Goal: Book appointment/travel/reservation

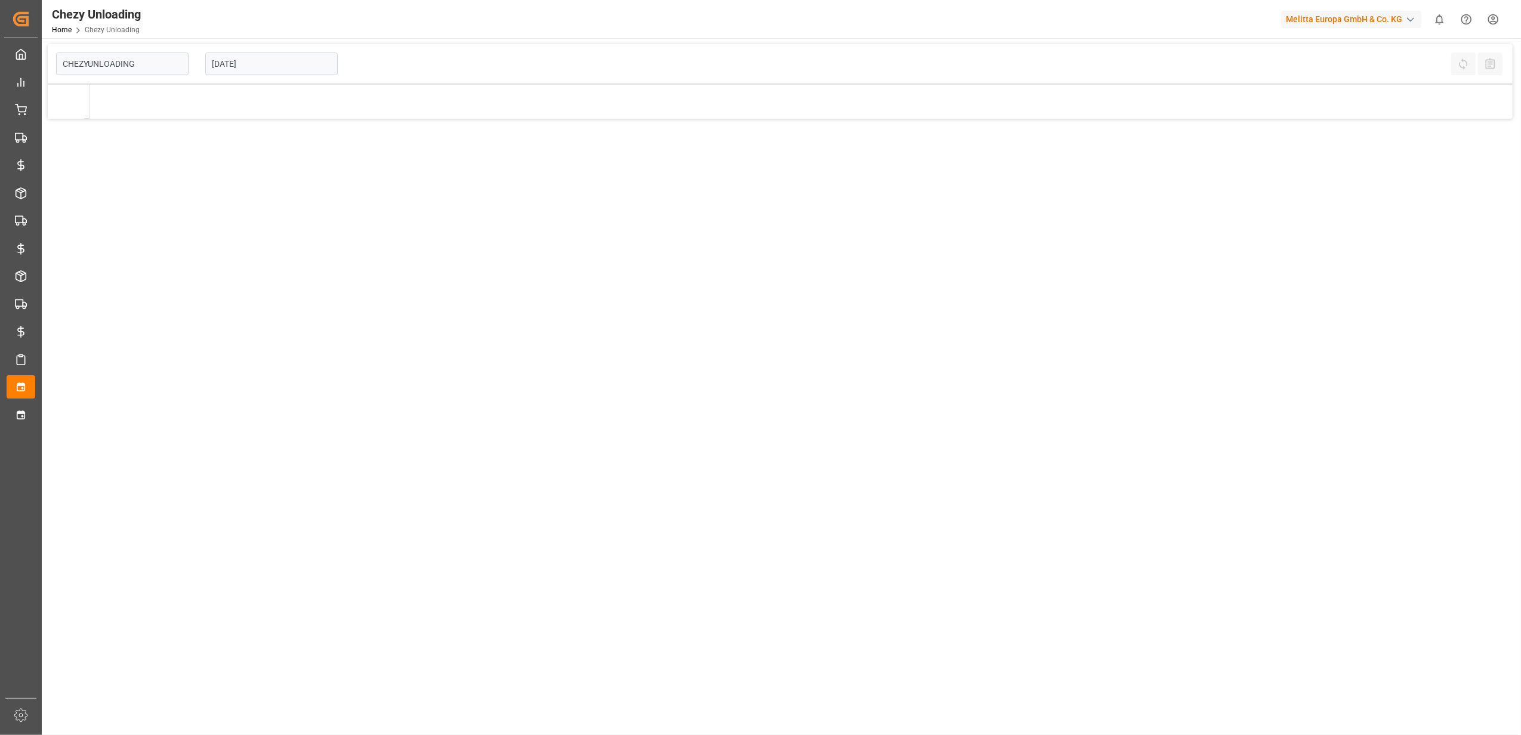
type input "Chezy Unloading"
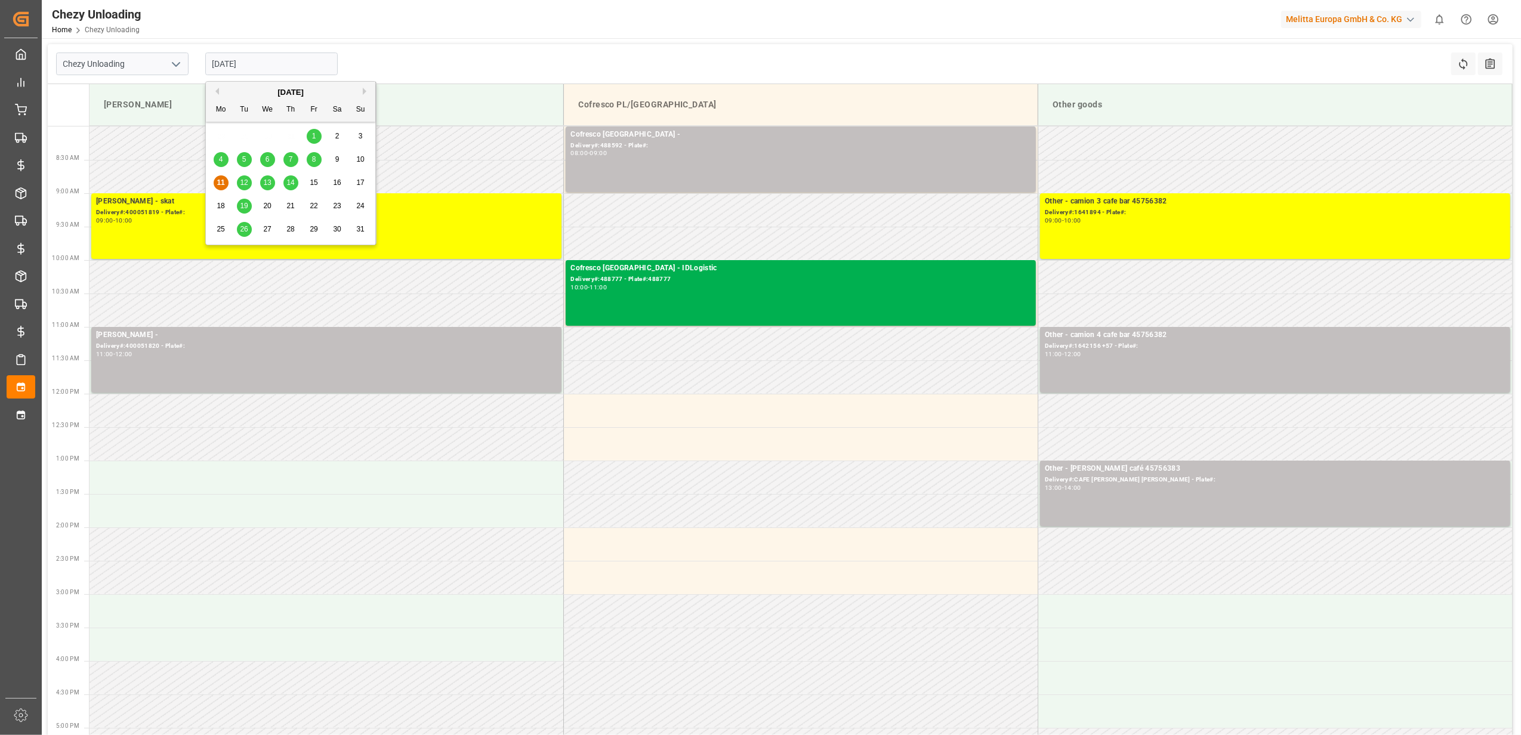
click at [285, 65] on input "[DATE]" at bounding box center [271, 64] width 132 height 23
click at [291, 181] on span "14" at bounding box center [290, 182] width 8 height 8
type input "[DATE]"
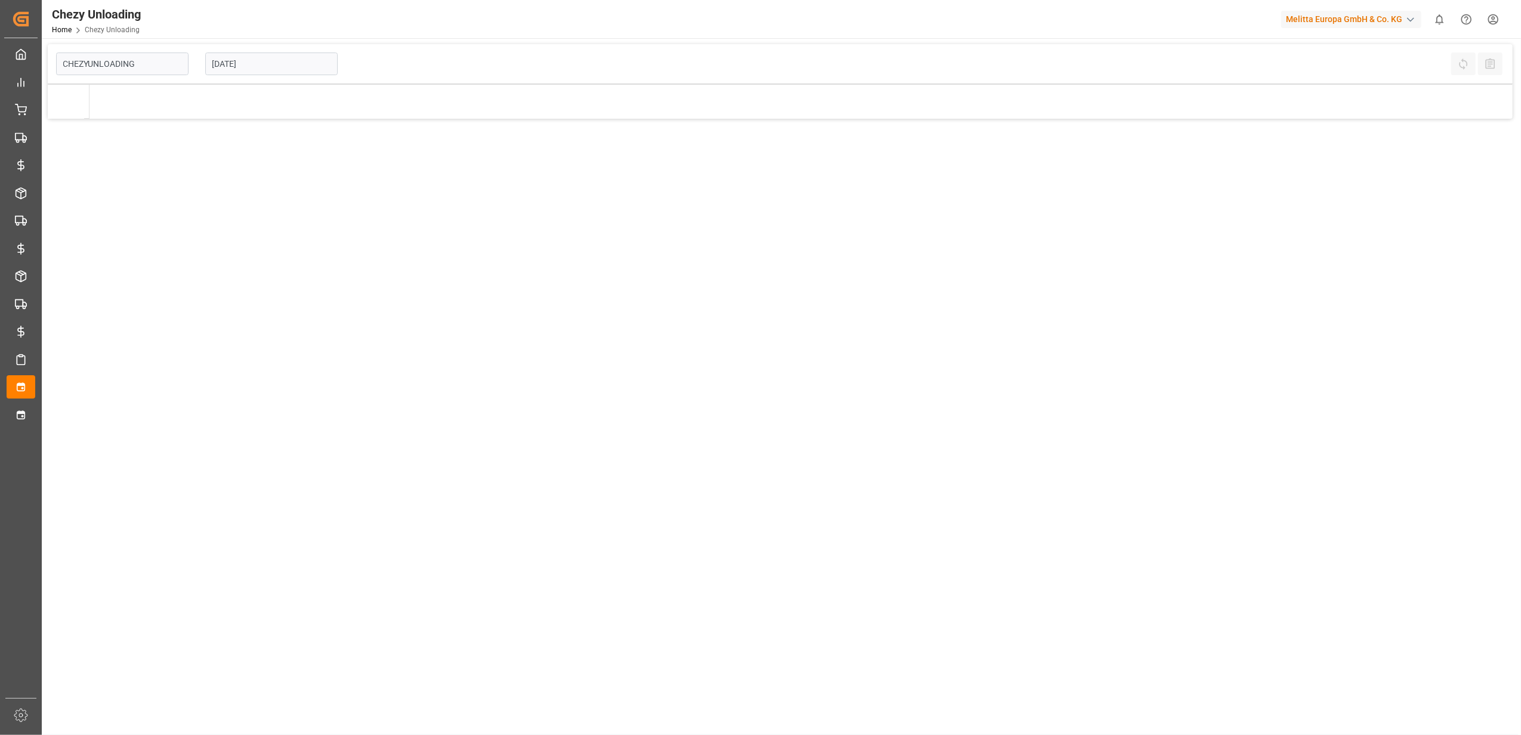
type input "Chezy Unloading"
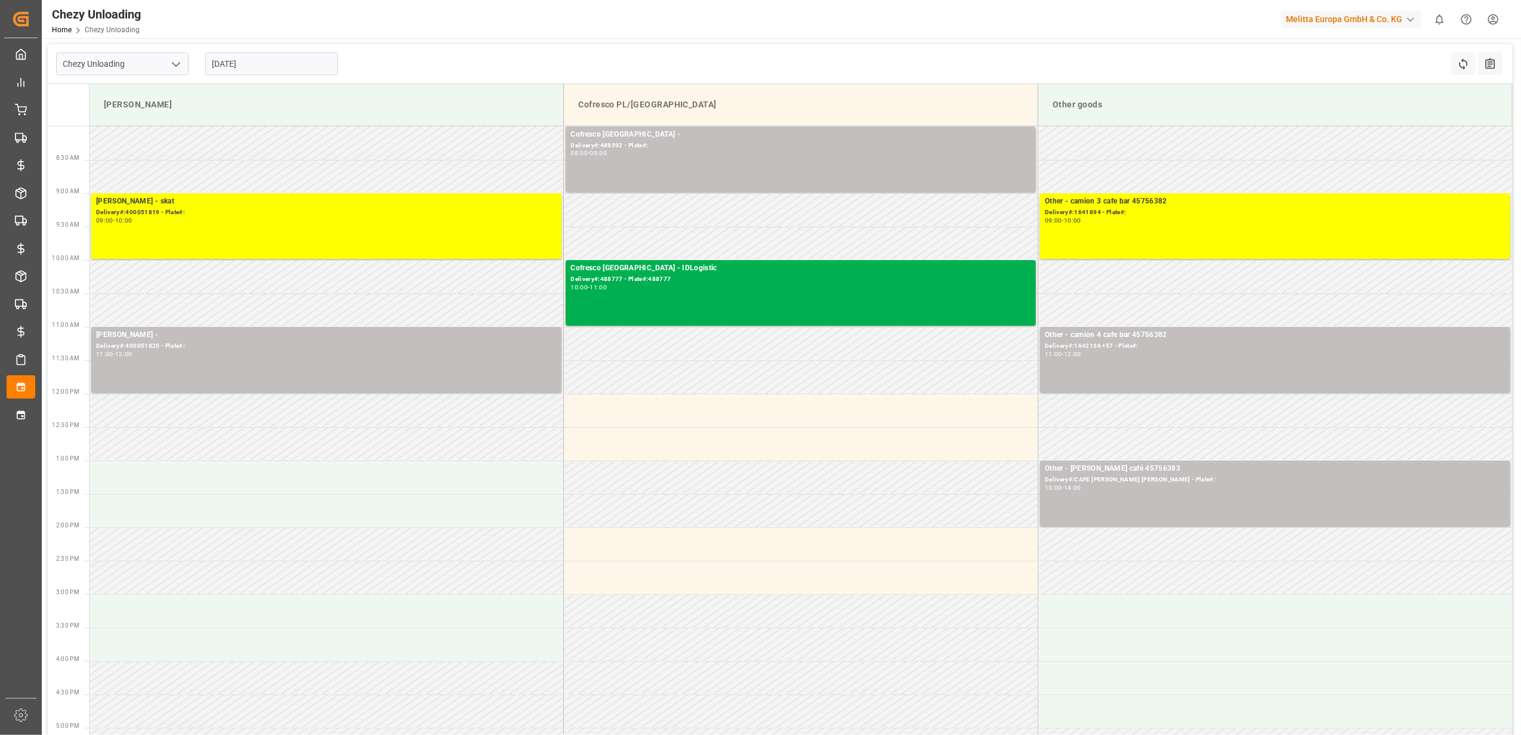
click at [277, 66] on input "[DATE]" at bounding box center [271, 64] width 132 height 23
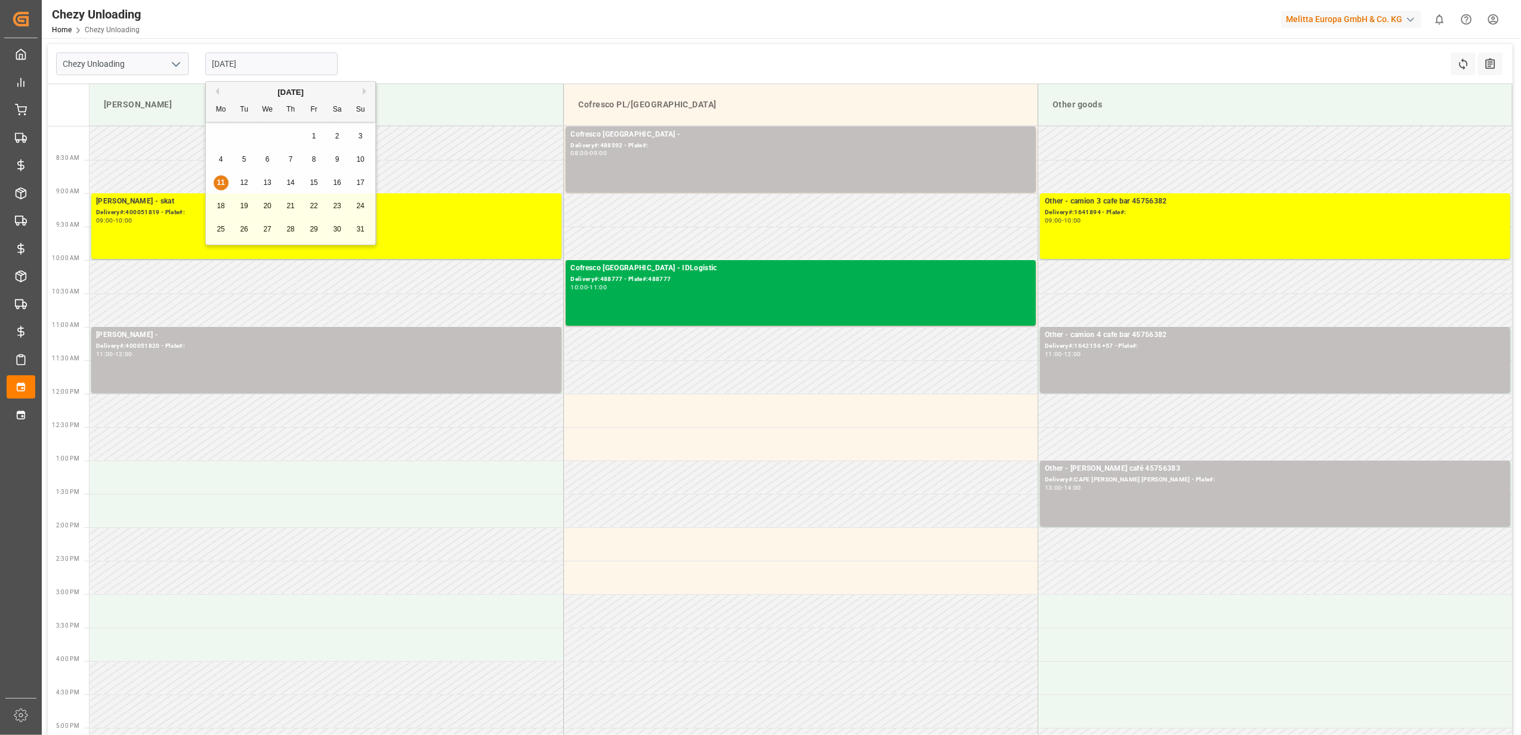
click at [444, 74] on div "Chezy Unloading [DATE] Refresh Time Slots All Audits" at bounding box center [780, 64] width 1465 height 40
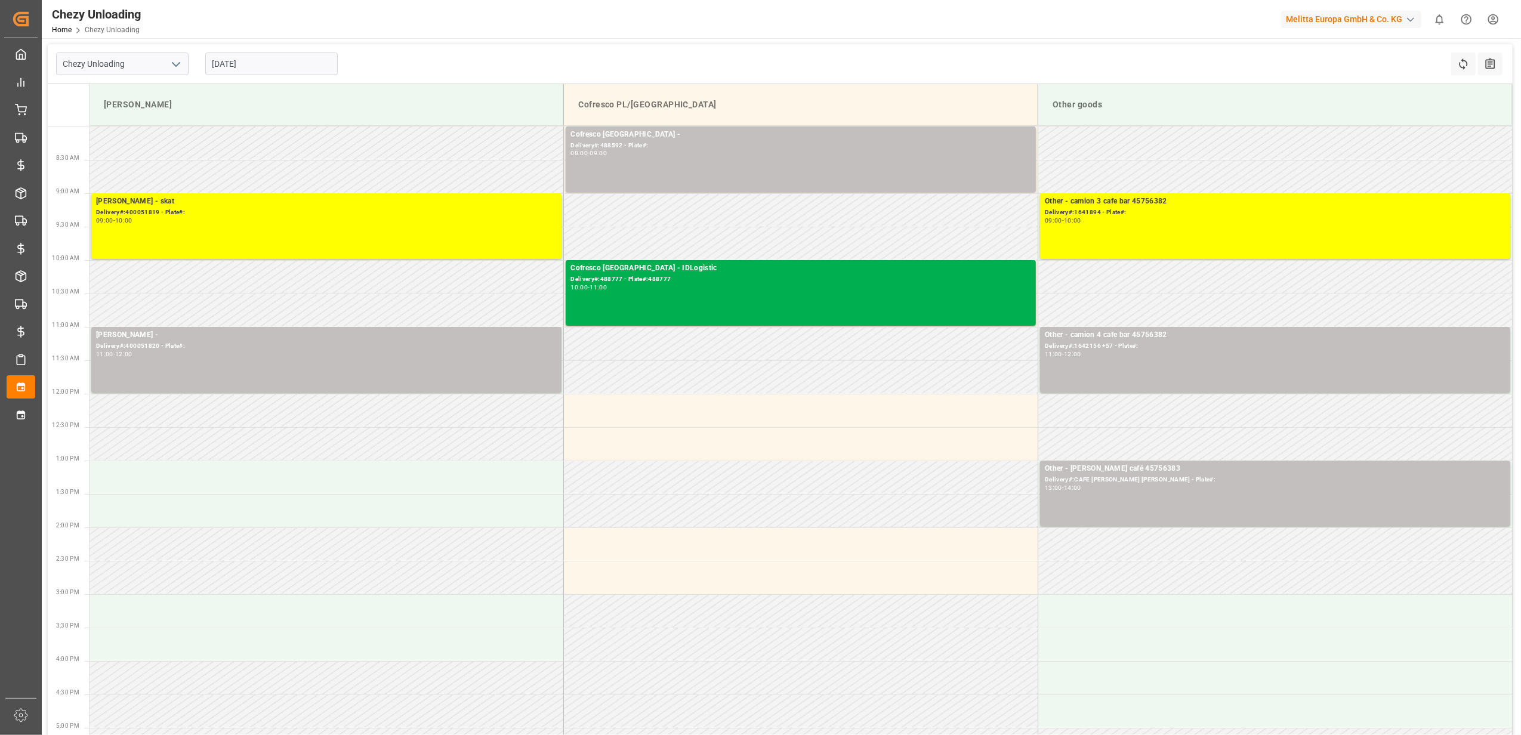
click at [291, 64] on input "[DATE]" at bounding box center [271, 64] width 132 height 23
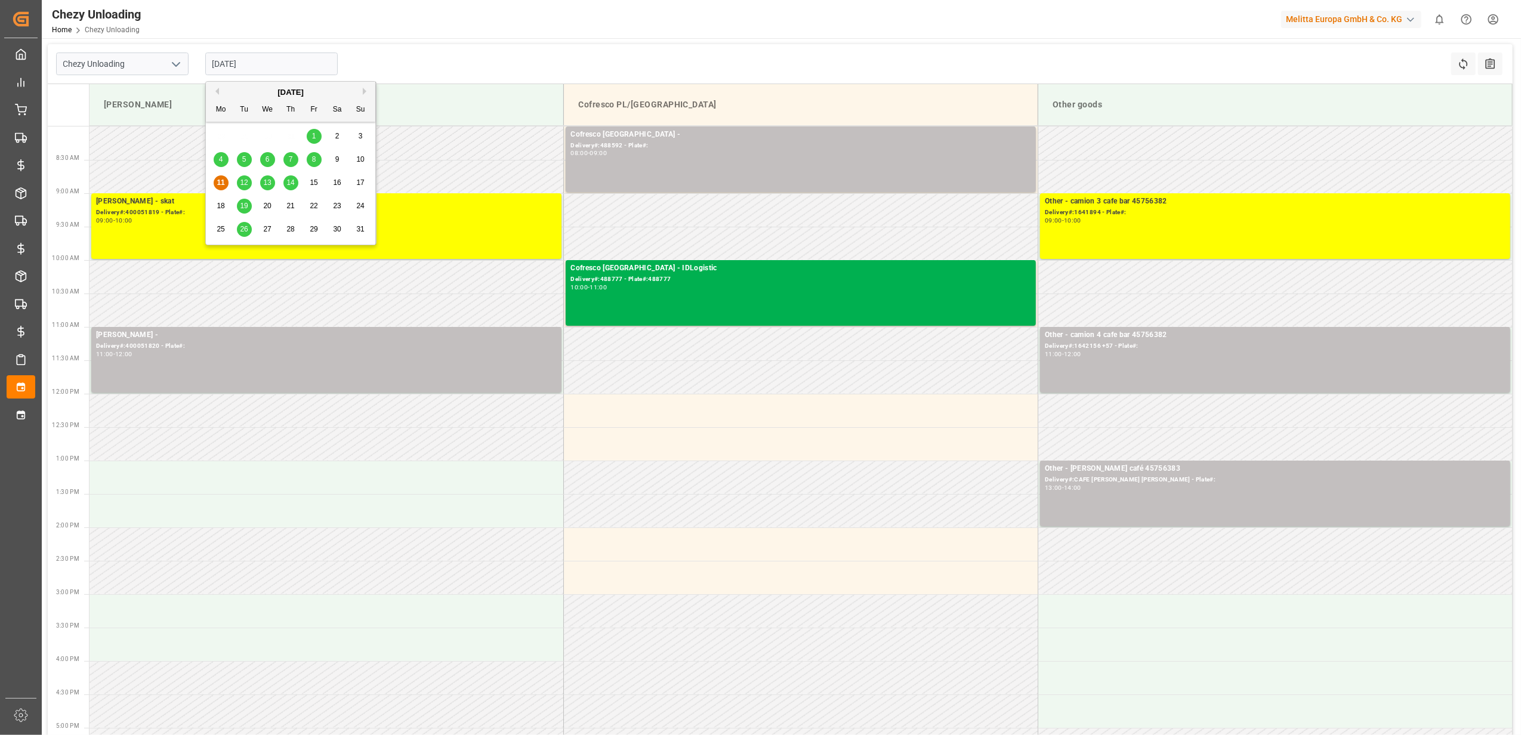
click at [289, 186] on span "14" at bounding box center [290, 182] width 8 height 8
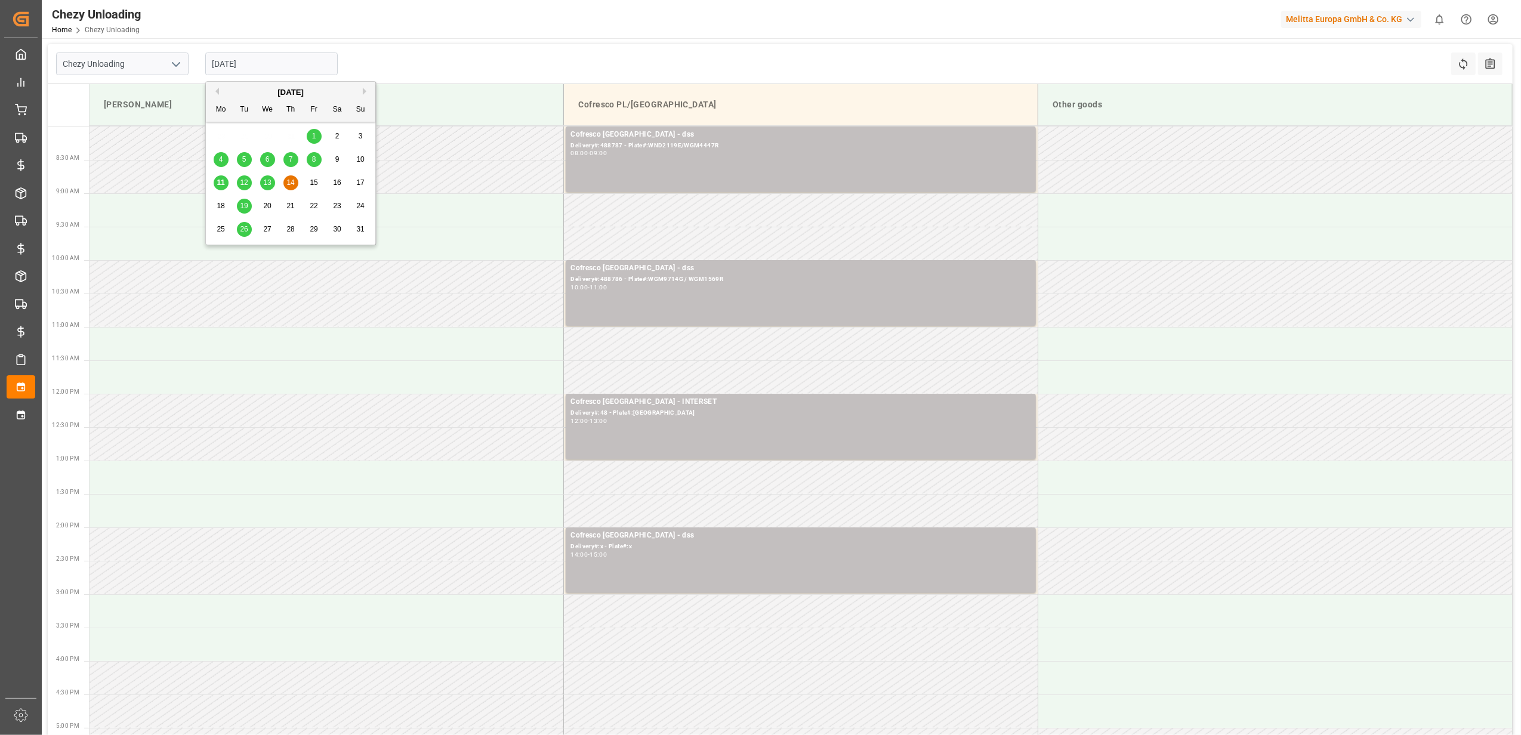
click at [255, 73] on input "[DATE]" at bounding box center [271, 64] width 132 height 23
click at [263, 180] on div "13" at bounding box center [267, 183] width 15 height 14
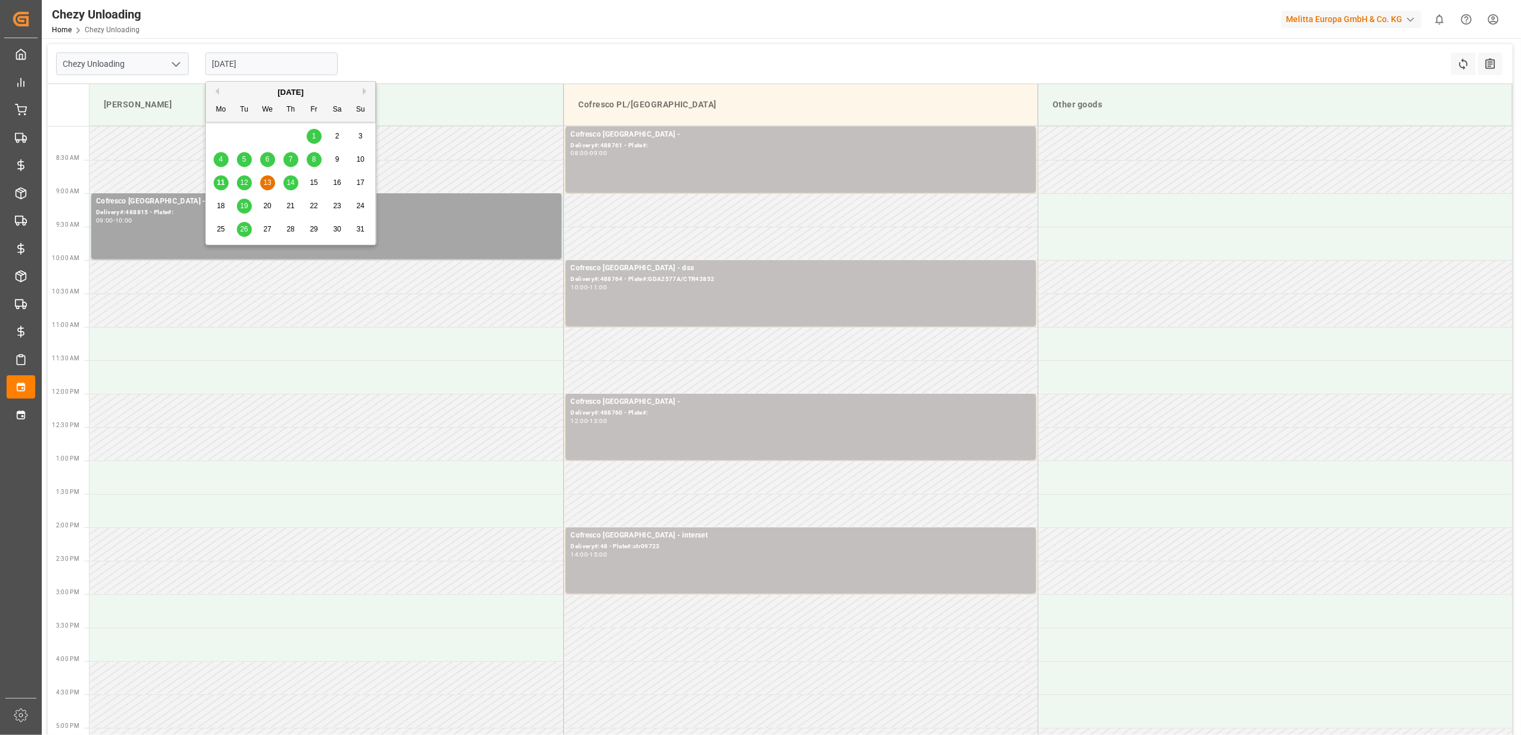
click at [284, 65] on input "[DATE]" at bounding box center [271, 64] width 132 height 23
click at [246, 189] on div "12" at bounding box center [244, 183] width 15 height 14
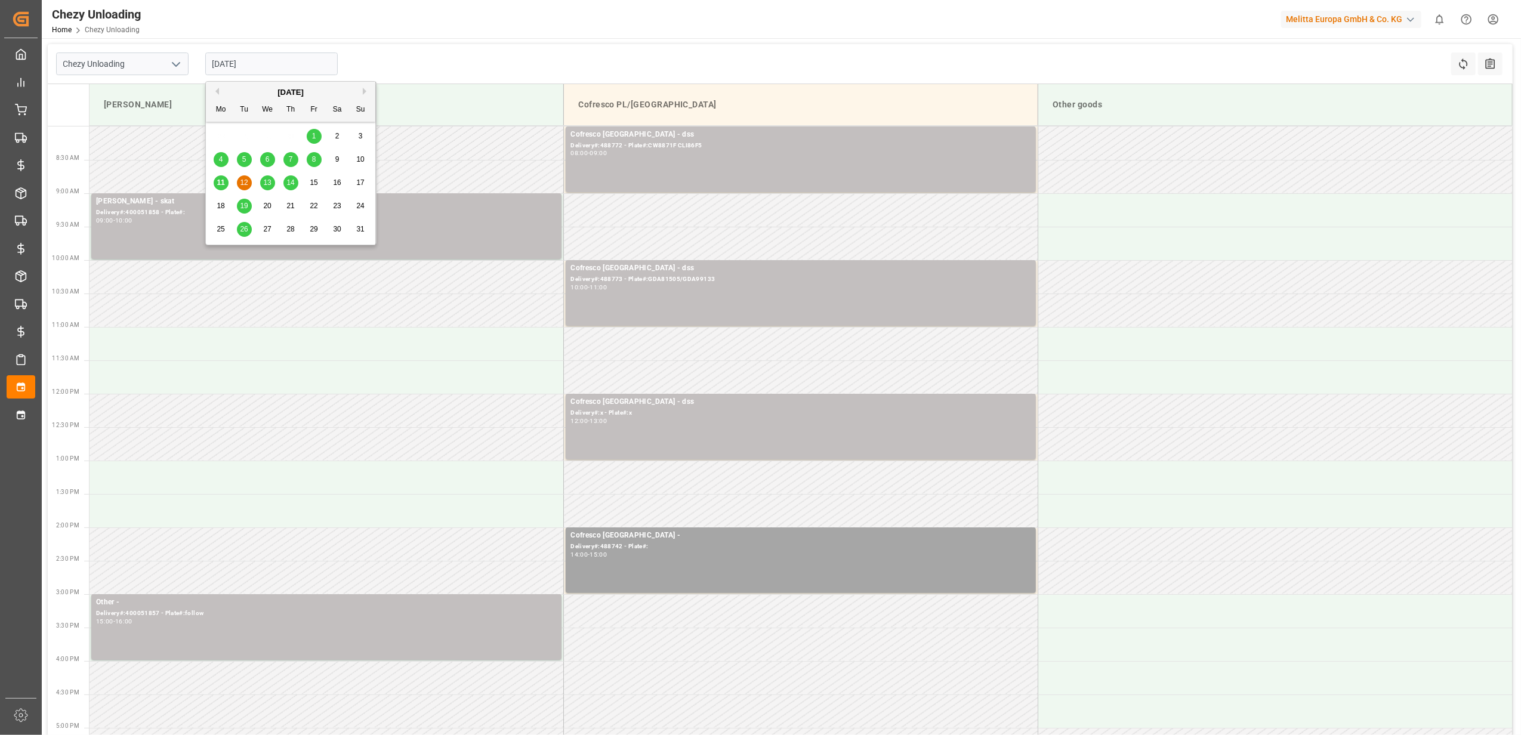
click at [294, 60] on input "[DATE]" at bounding box center [271, 64] width 132 height 23
click at [311, 190] on div "15" at bounding box center [314, 183] width 15 height 14
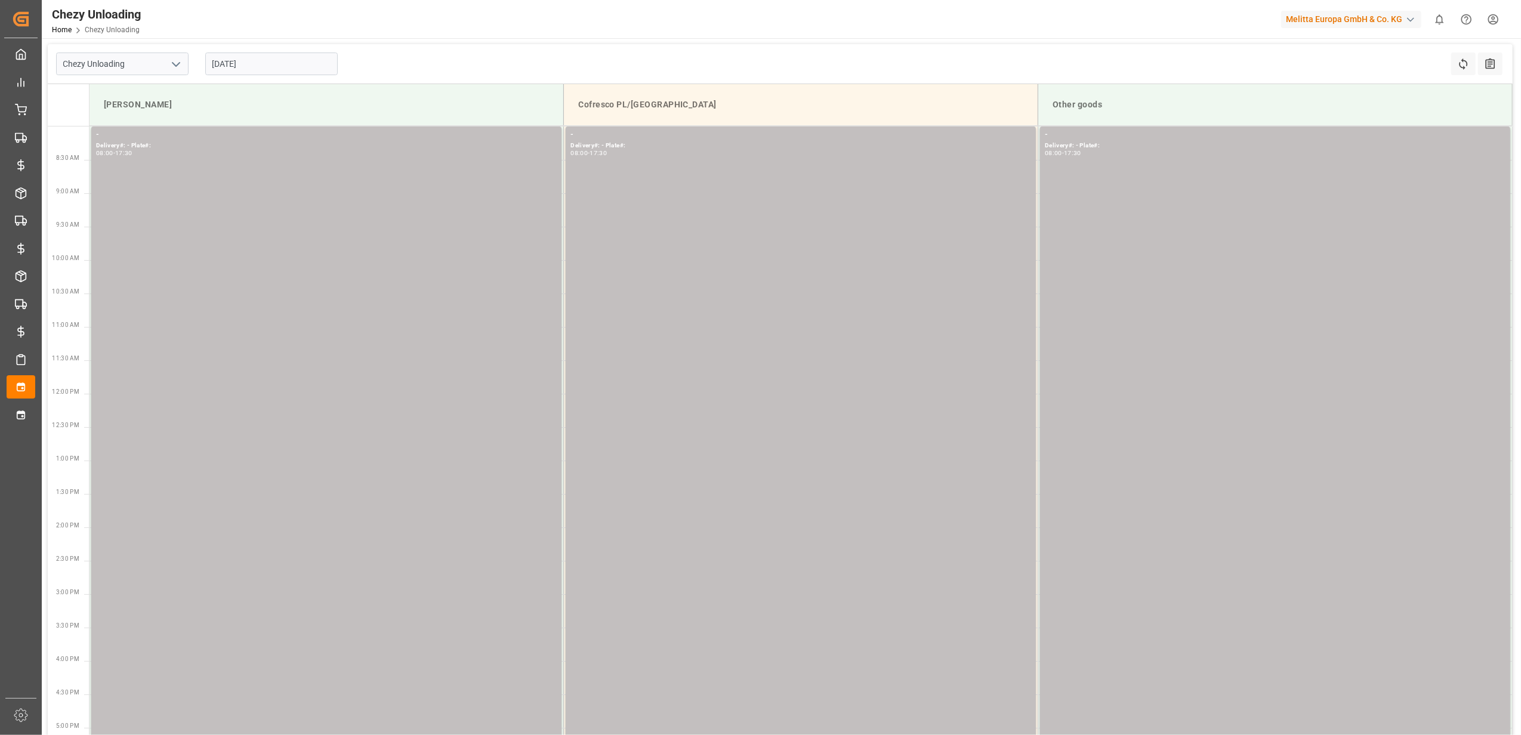
click at [283, 68] on input "[DATE]" at bounding box center [271, 64] width 132 height 23
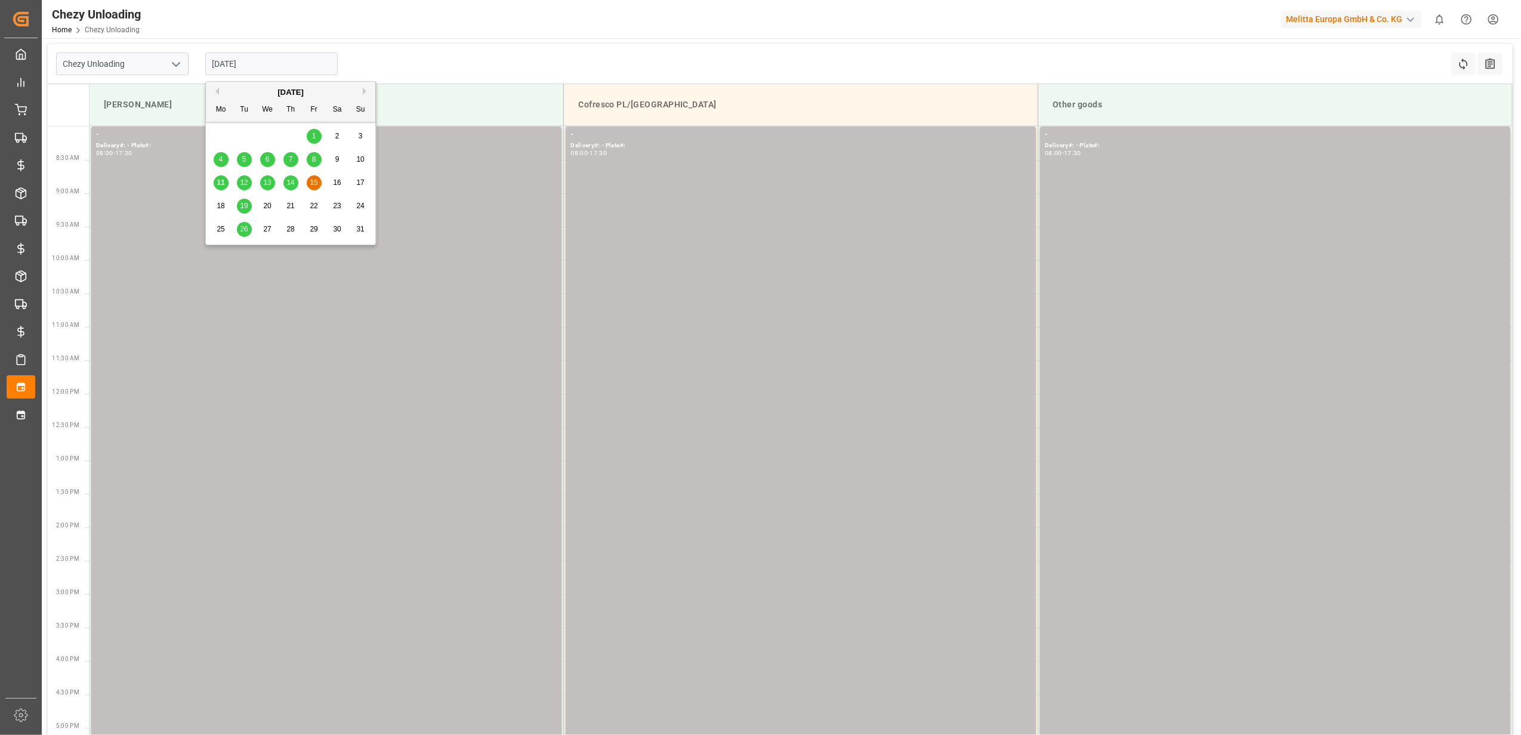
click at [221, 205] on span "18" at bounding box center [221, 206] width 8 height 8
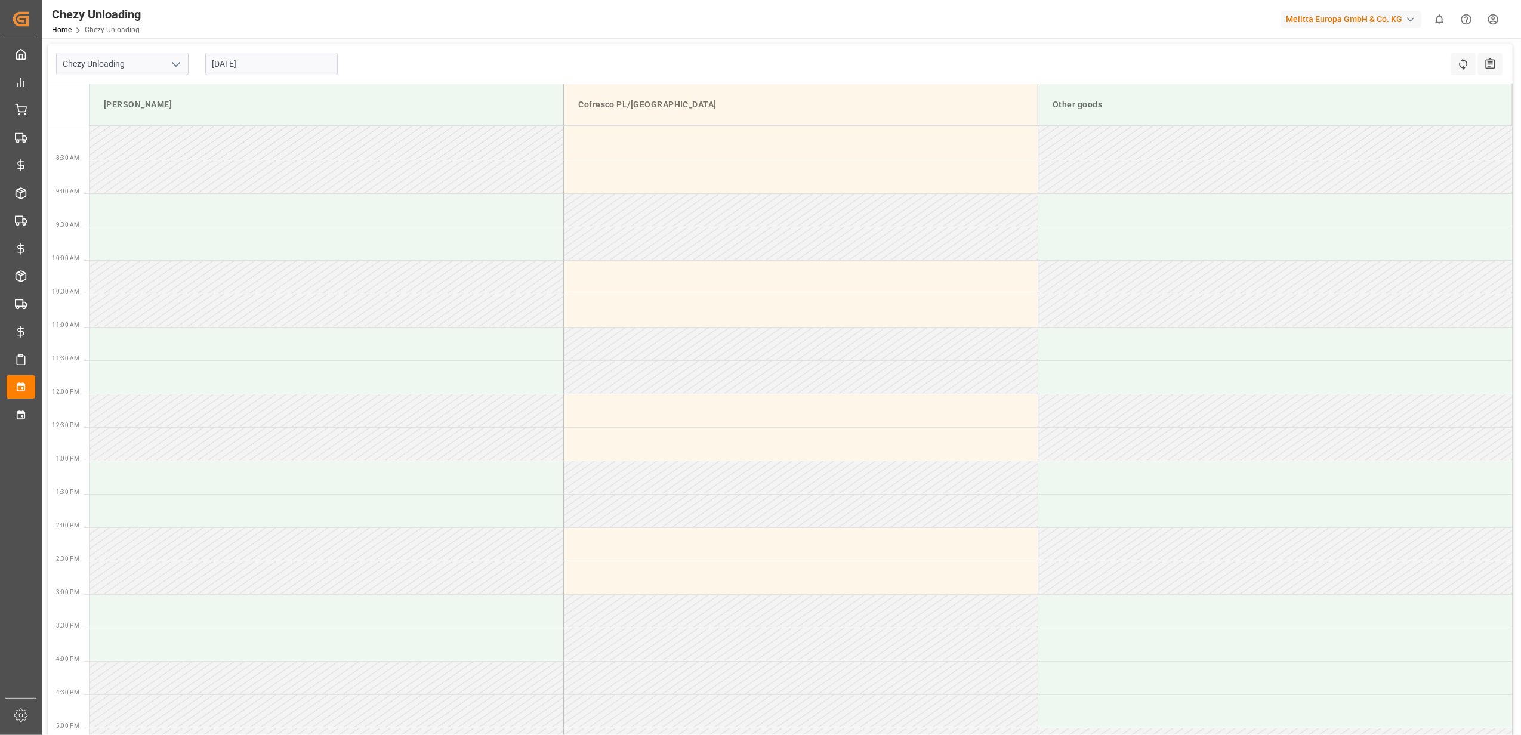
click at [254, 67] on input "[DATE]" at bounding box center [271, 64] width 132 height 23
click at [248, 203] on span "19" at bounding box center [244, 206] width 8 height 8
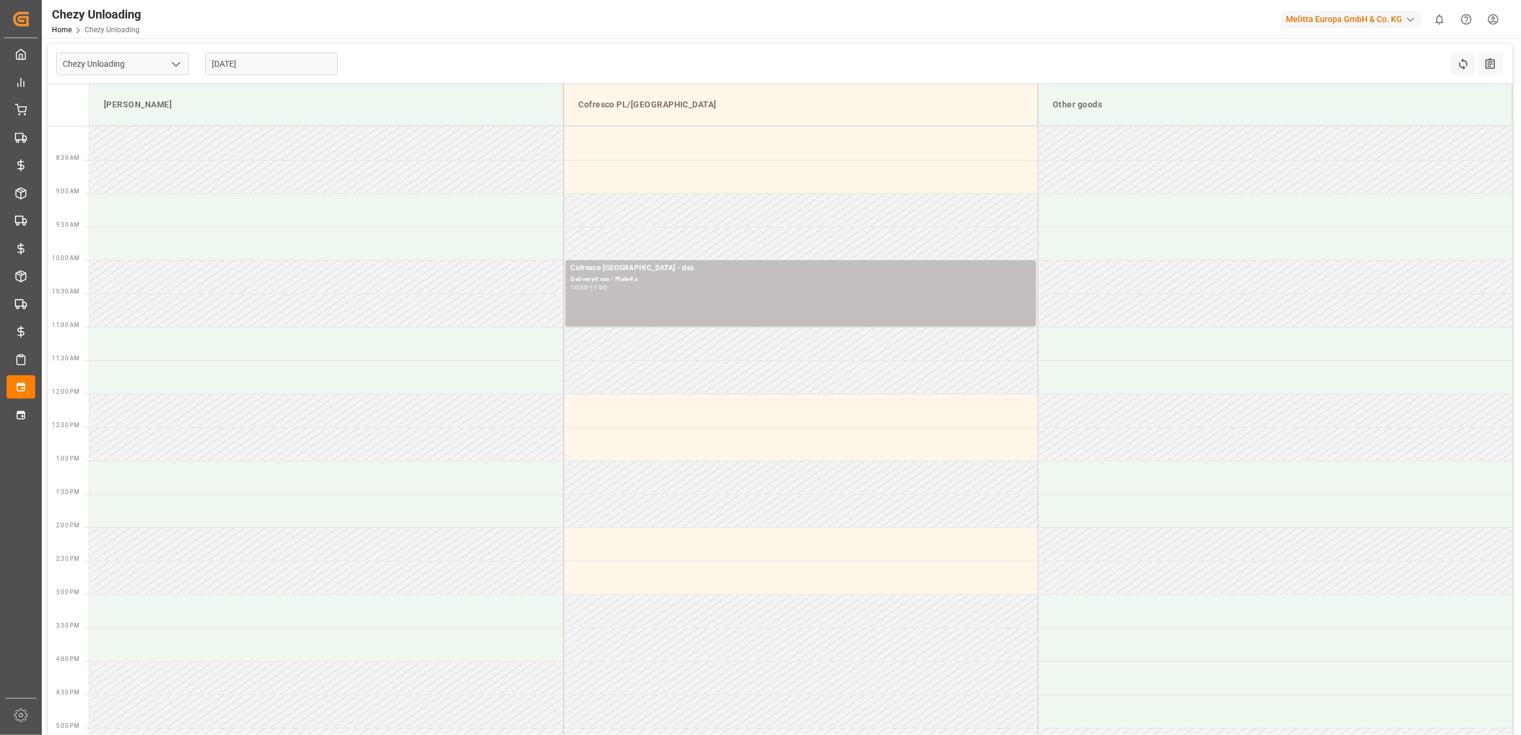
click at [257, 73] on input "[DATE]" at bounding box center [271, 64] width 132 height 23
click at [287, 184] on span "14" at bounding box center [290, 182] width 8 height 8
type input "[DATE]"
